Goal: Transaction & Acquisition: Purchase product/service

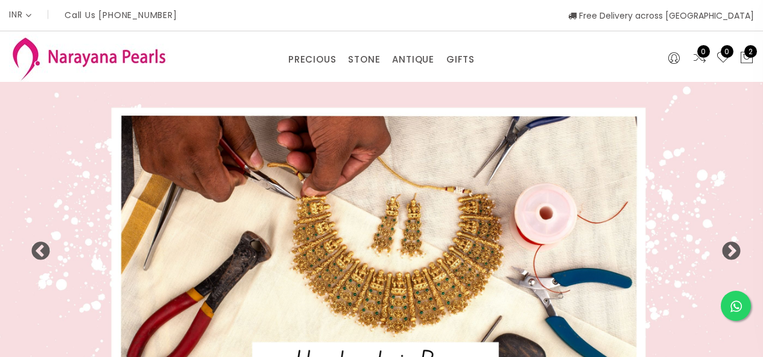
select select "INR"
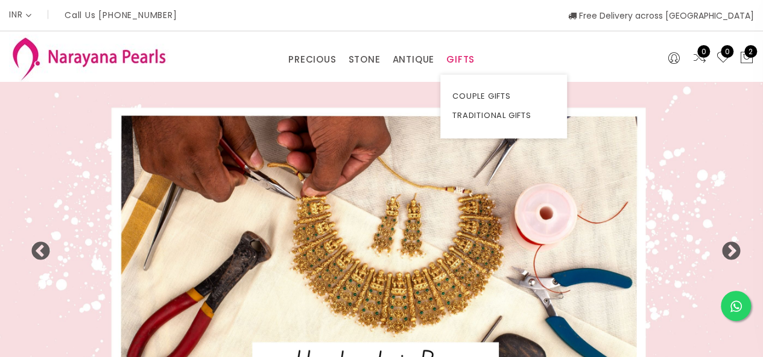
click at [458, 61] on link "GIFTS" at bounding box center [460, 60] width 28 height 18
click at [450, 113] on li "TRADITIONAL GIFTS" at bounding box center [503, 115] width 127 height 19
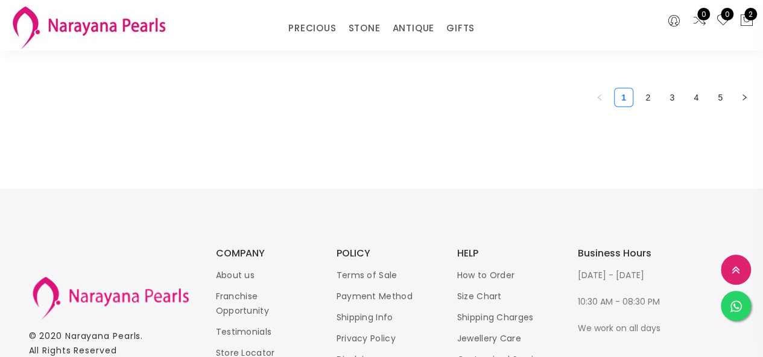
scroll to position [1748, 0]
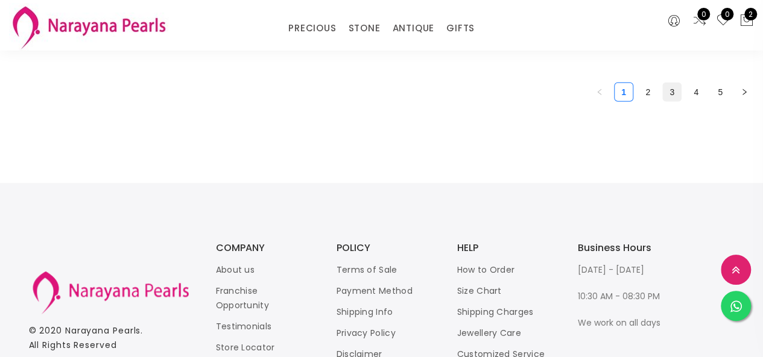
click at [672, 101] on link "3" at bounding box center [672, 92] width 18 height 18
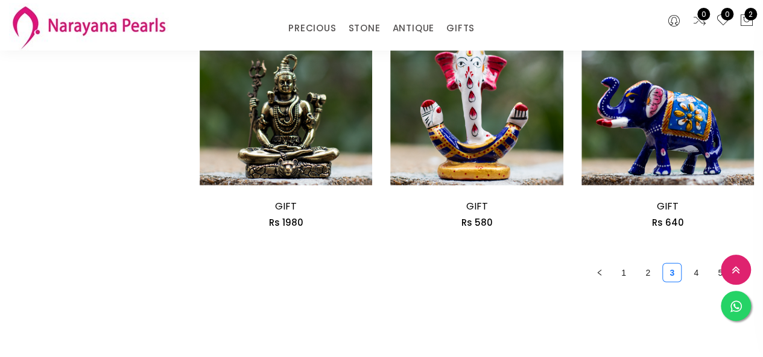
scroll to position [1628, 0]
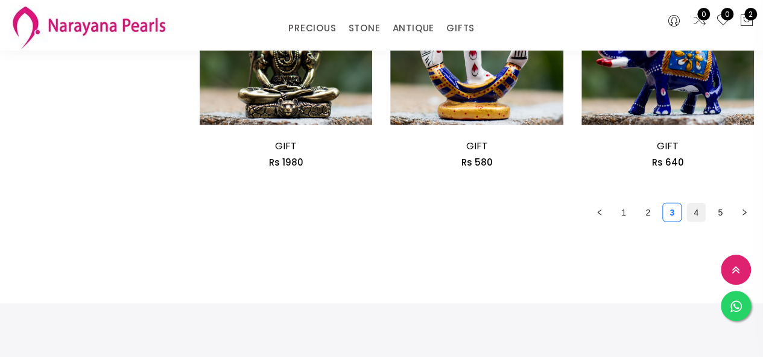
click at [697, 215] on link "4" at bounding box center [696, 213] width 18 height 18
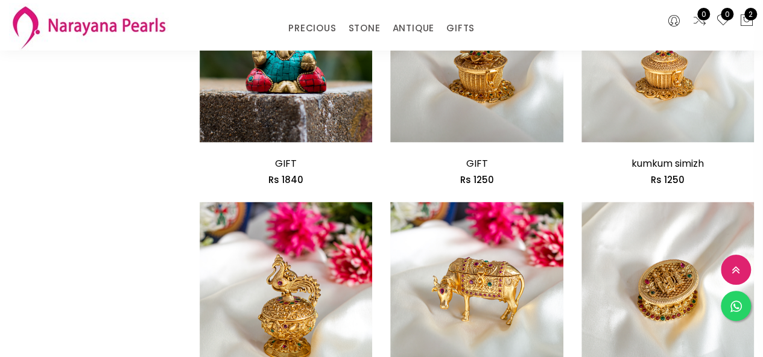
scroll to position [1567, 0]
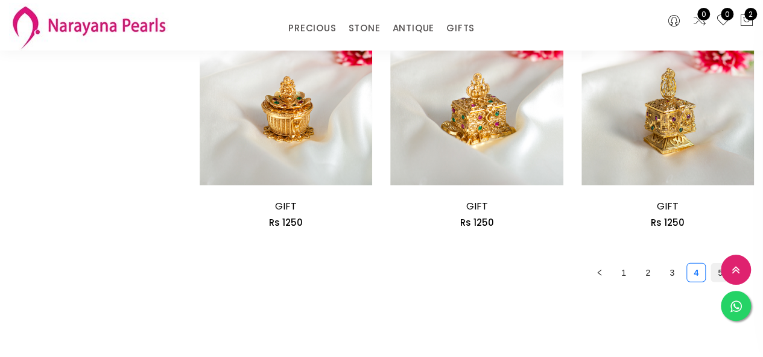
click at [718, 279] on link "5" at bounding box center [720, 273] width 18 height 18
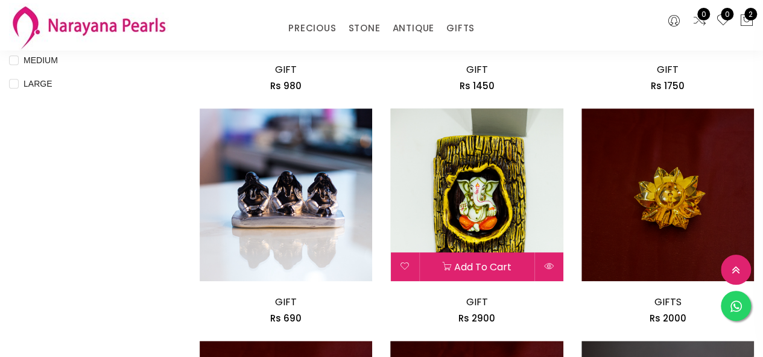
scroll to position [844, 0]
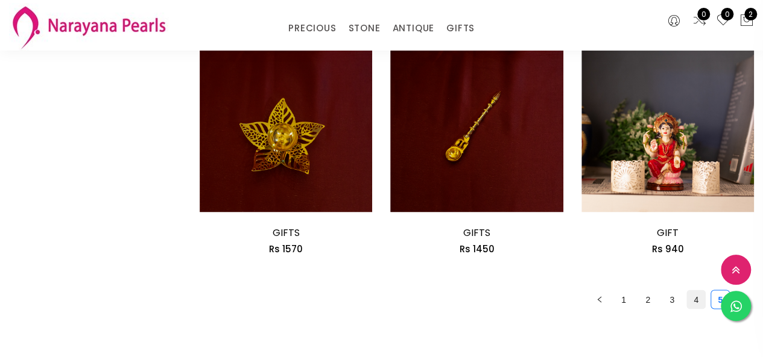
click at [693, 302] on link "4" at bounding box center [696, 300] width 18 height 18
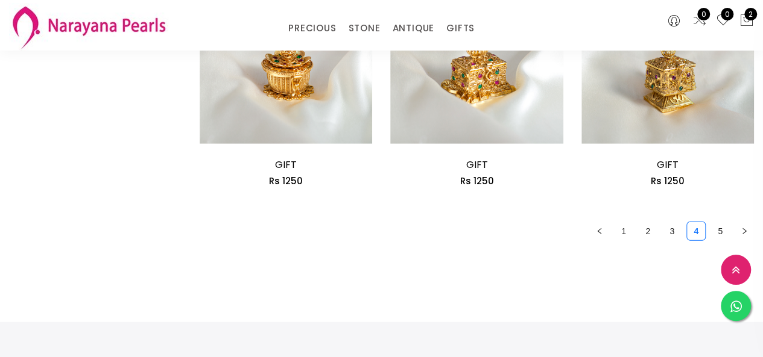
scroll to position [1628, 0]
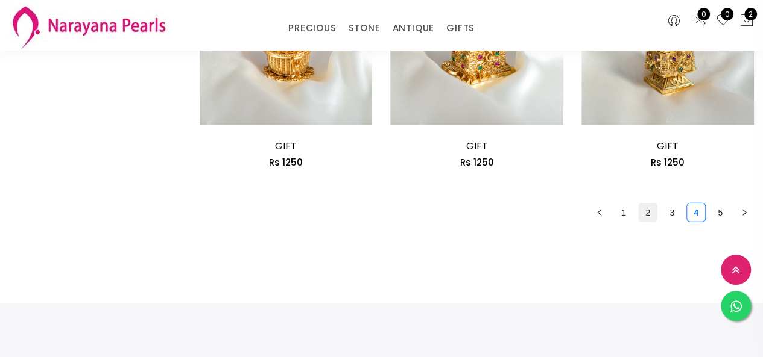
click at [650, 212] on link "2" at bounding box center [647, 213] width 18 height 18
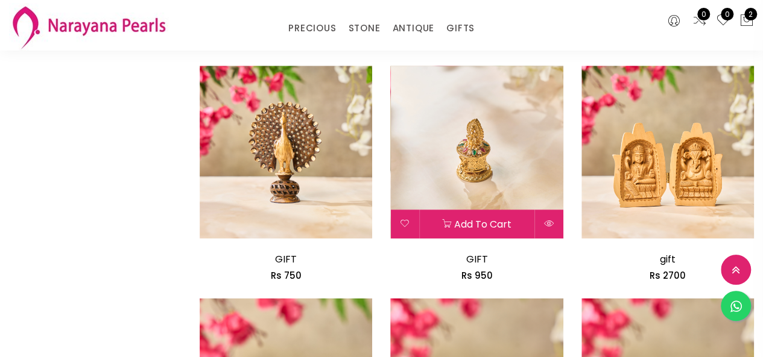
scroll to position [543, 0]
